Goal: Task Accomplishment & Management: Manage account settings

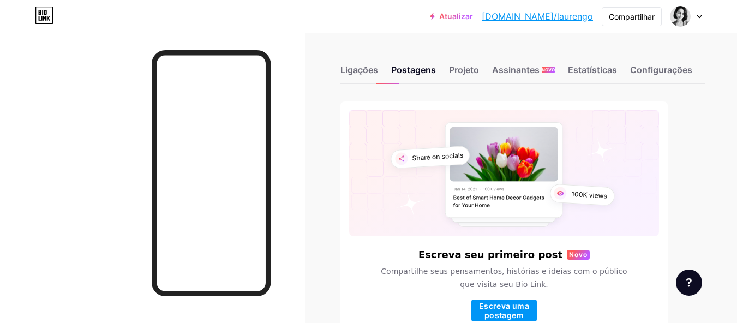
scroll to position [60, 0]
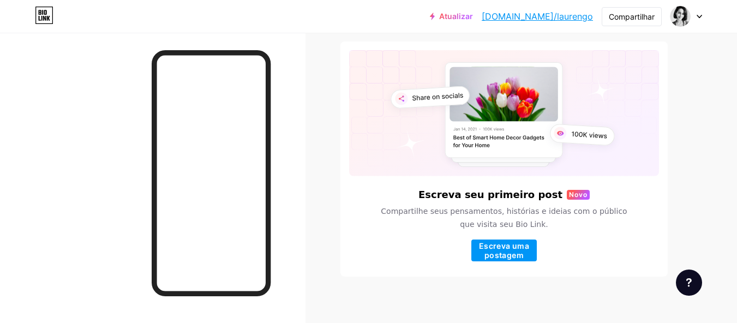
click at [568, 17] on font "[DOMAIN_NAME]/laurengo" at bounding box center [537, 16] width 111 height 11
click at [699, 16] on icon at bounding box center [699, 16] width 4 height 3
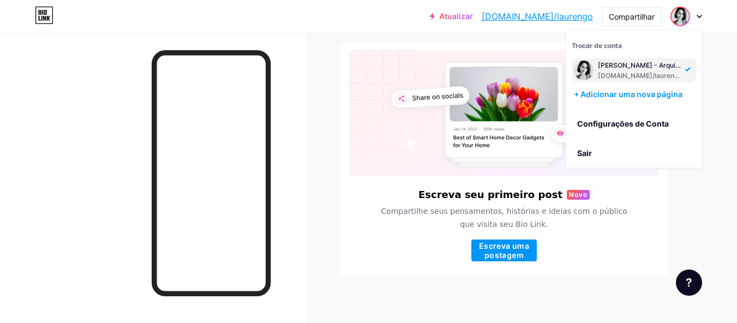
click at [618, 68] on font "[PERSON_NAME] - Arquitetura com Vida" at bounding box center [661, 65] width 127 height 8
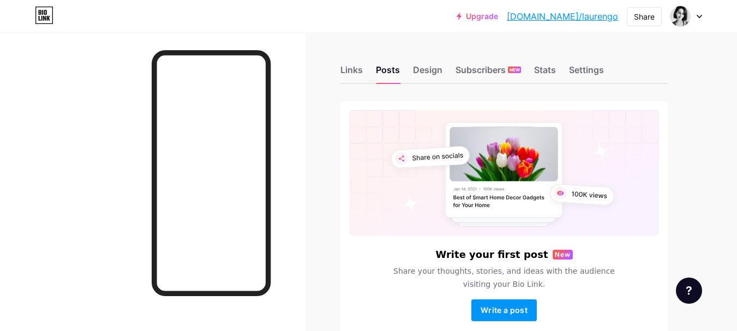
click at [353, 63] on div "Links Posts Design Subscribers NEW Stats Settings" at bounding box center [503, 65] width 327 height 38
click at [354, 67] on div "Links" at bounding box center [351, 73] width 22 height 20
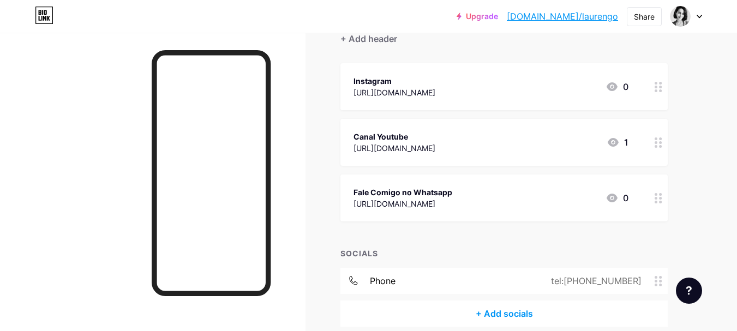
scroll to position [109, 0]
click at [414, 202] on div "[URL][DOMAIN_NAME]" at bounding box center [402, 202] width 99 height 11
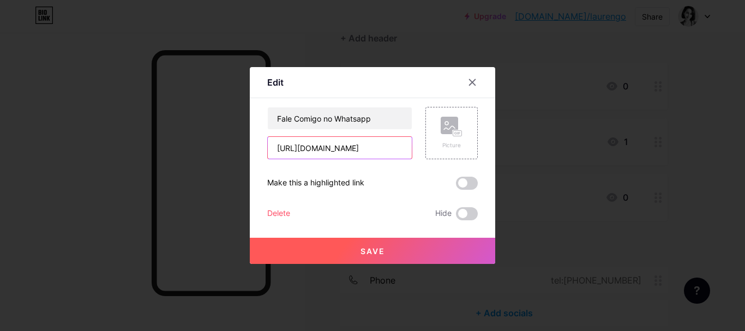
click at [400, 147] on input "[URL][DOMAIN_NAME]" at bounding box center [340, 148] width 144 height 22
click at [272, 149] on input "[URL][DOMAIN_NAME]" at bounding box center [340, 148] width 144 height 22
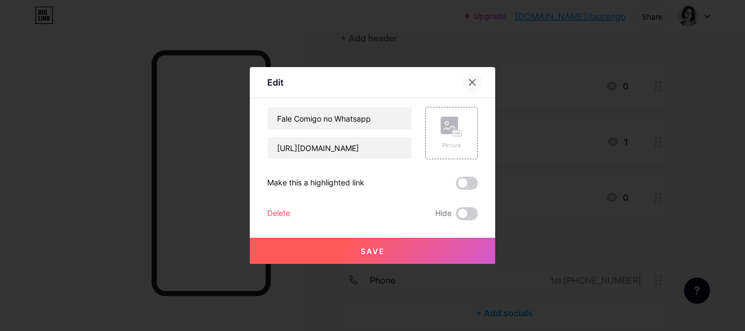
click at [470, 84] on icon at bounding box center [473, 83] width 6 height 6
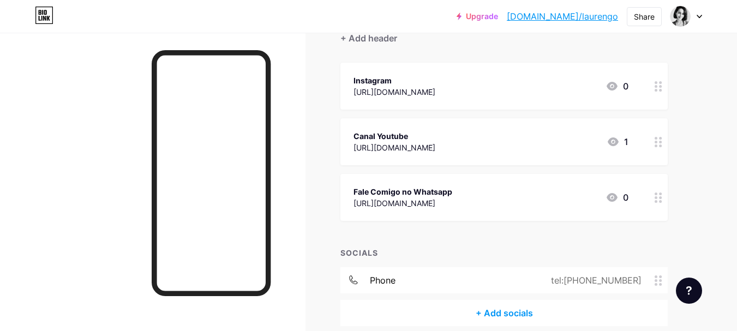
drag, startPoint x: 508, startPoint y: 203, endPoint x: 353, endPoint y: 204, distance: 155.4
click at [353, 204] on div "Fale Comigo no Whatsapp [URL][DOMAIN_NAME] 0" at bounding box center [503, 197] width 327 height 47
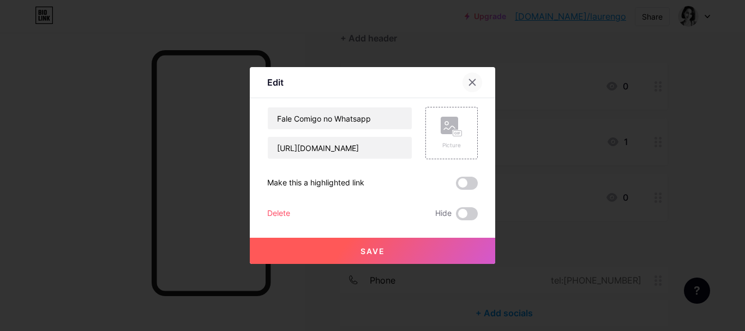
click at [468, 80] on icon at bounding box center [472, 82] width 9 height 9
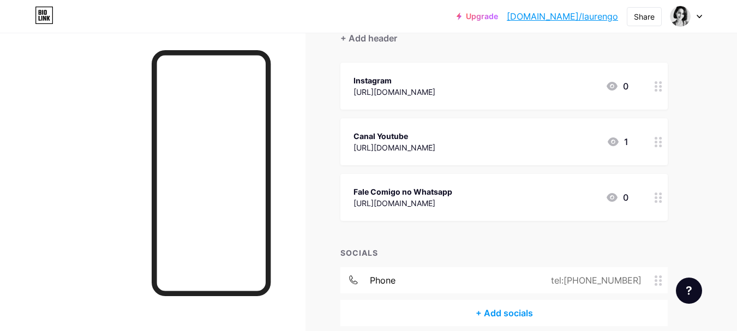
drag, startPoint x: 511, startPoint y: 204, endPoint x: 354, endPoint y: 205, distance: 156.5
click at [354, 205] on div "Fale Comigo no Whatsapp [URL][DOMAIN_NAME] 0" at bounding box center [490, 197] width 275 height 25
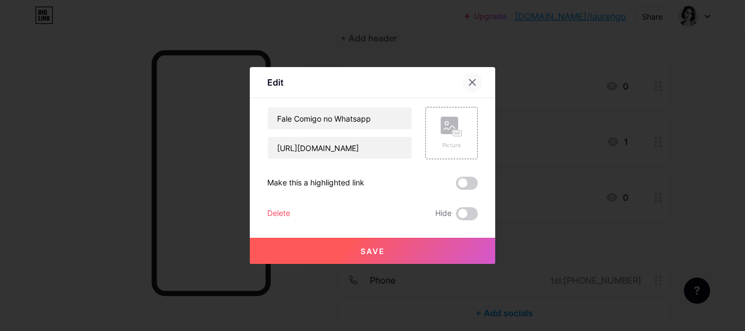
click at [470, 81] on icon at bounding box center [473, 83] width 6 height 6
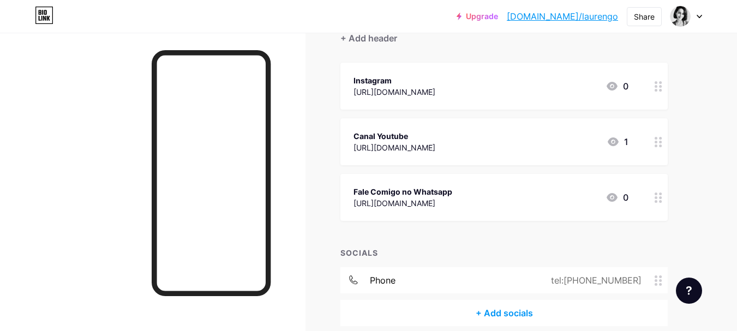
drag, startPoint x: 509, startPoint y: 203, endPoint x: 381, endPoint y: 208, distance: 128.2
click at [381, 208] on div "[URL][DOMAIN_NAME]" at bounding box center [402, 202] width 99 height 11
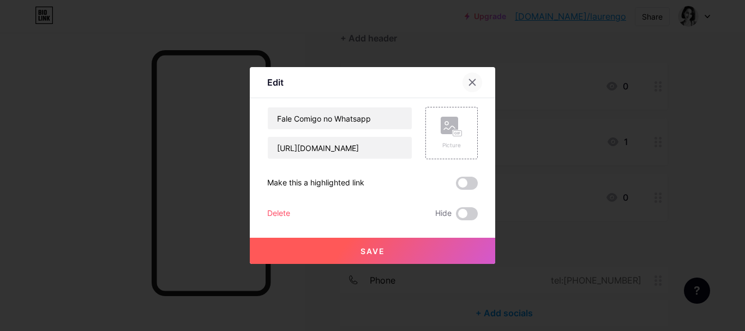
click at [471, 88] on div at bounding box center [472, 83] width 20 height 20
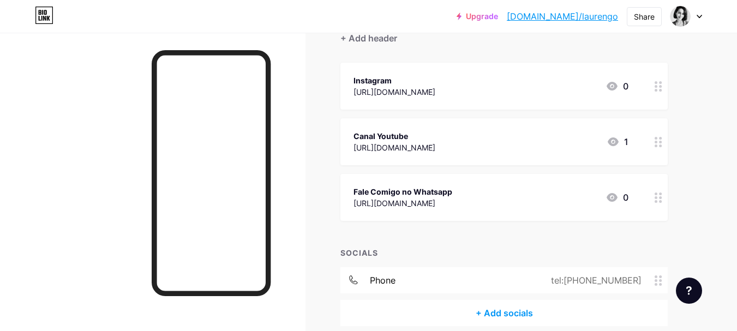
drag, startPoint x: 502, startPoint y: 203, endPoint x: 476, endPoint y: 204, distance: 26.2
drag, startPoint x: 476, startPoint y: 204, endPoint x: 440, endPoint y: 215, distance: 37.6
click at [440, 215] on div "Fale Comigo no Whatsapp [URL][DOMAIN_NAME] 0" at bounding box center [503, 197] width 327 height 47
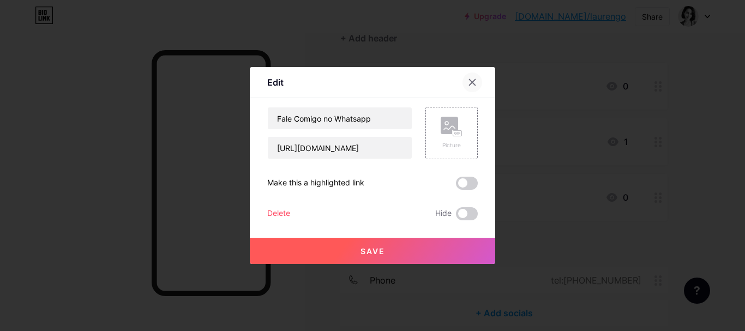
drag, startPoint x: 468, startPoint y: 78, endPoint x: 502, endPoint y: 144, distance: 74.4
click at [468, 78] on icon at bounding box center [472, 82] width 9 height 9
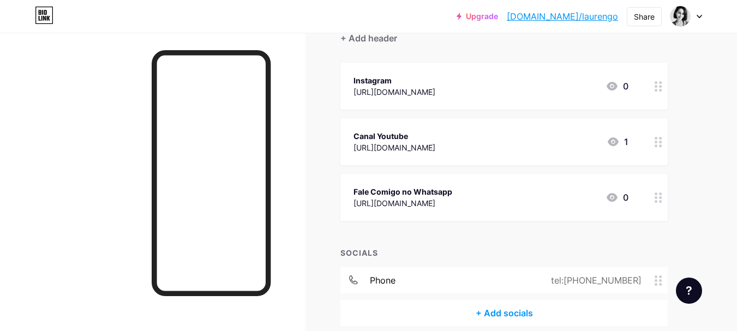
click at [661, 199] on icon at bounding box center [658, 197] width 8 height 10
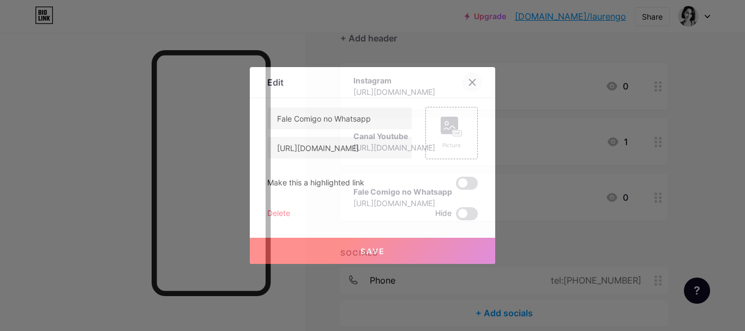
click at [471, 84] on icon at bounding box center [472, 82] width 9 height 9
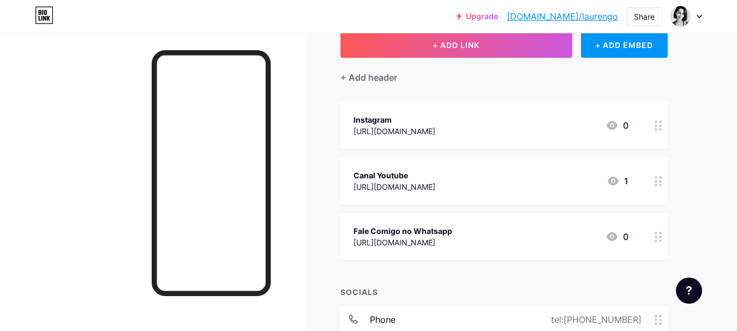
scroll to position [0, 0]
